Goal: Use online tool/utility: Use online tool/utility

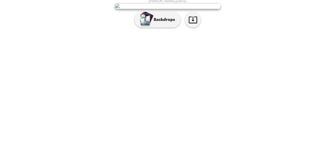
scroll to position [36, 0]
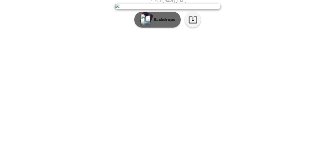
click at [166, 28] on button "Backdrops" at bounding box center [157, 20] width 46 height 16
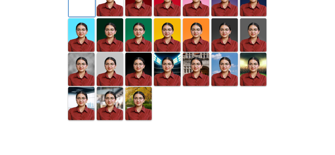
scroll to position [89, 0]
click at [250, 16] on img at bounding box center [253, -1] width 26 height 33
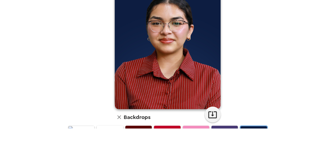
scroll to position [53, 0]
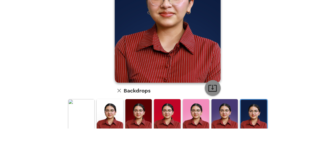
click at [214, 91] on icon "button" at bounding box center [212, 87] width 9 height 9
